Goal: Task Accomplishment & Management: Manage account settings

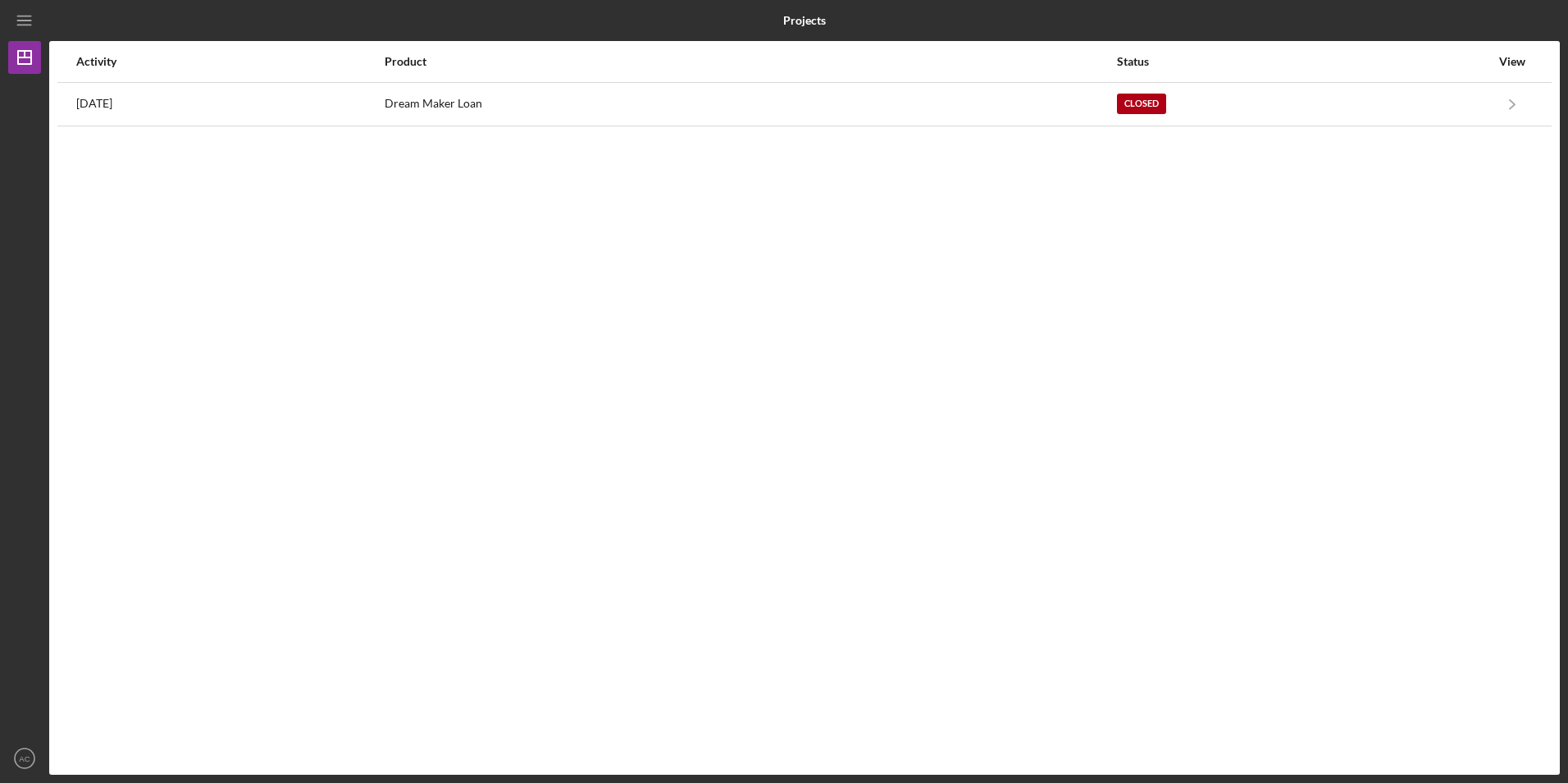
click at [1040, 443] on div "Activity Product Status View [DATE] Dream Maker Loan Closed Icon/Navigate Dream…" at bounding box center [805, 408] width 1511 height 734
click at [22, 752] on icon "AC" at bounding box center [24, 758] width 33 height 41
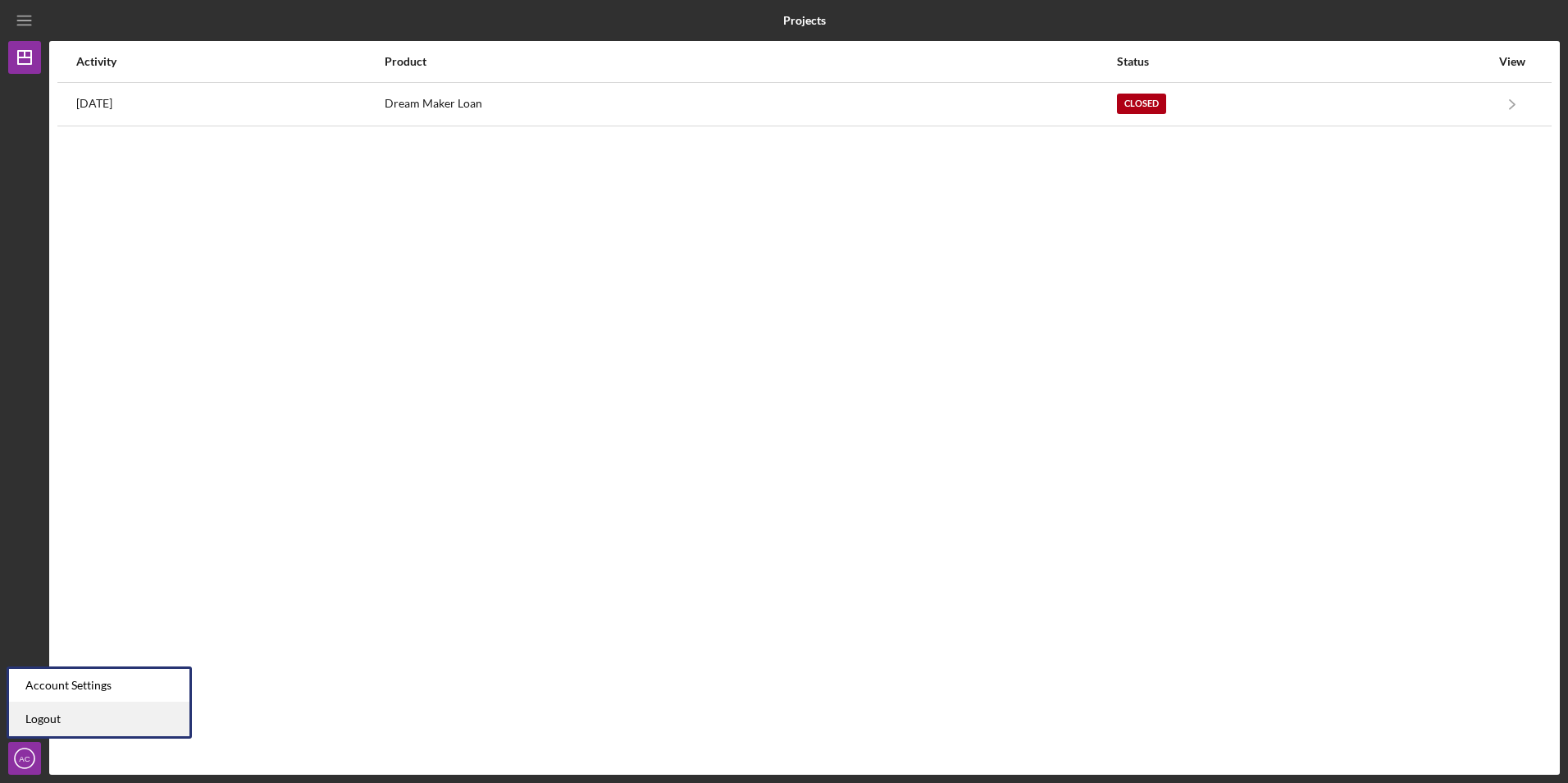
click at [37, 713] on link "Logout" at bounding box center [100, 719] width 181 height 33
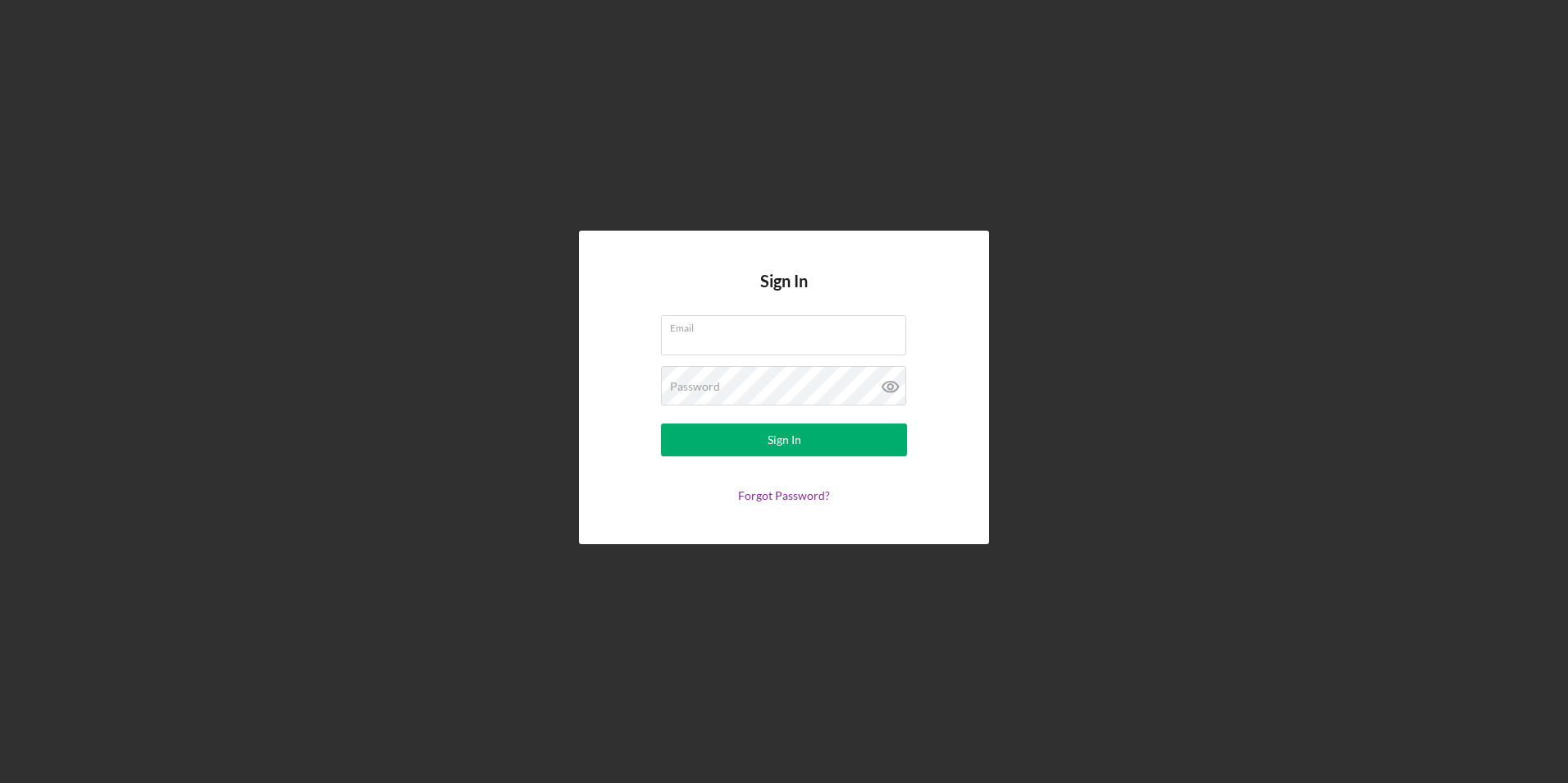
type input "[EMAIL_ADDRESS][DOMAIN_NAME]"
